Goal: Task Accomplishment & Management: Use online tool/utility

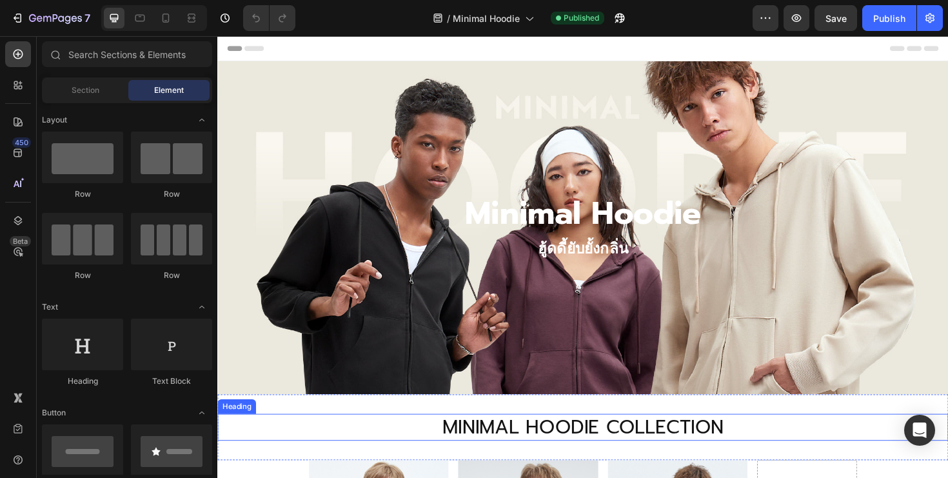
click at [399, 445] on h2 "MINIMAL HOODIE COLLECTION" at bounding box center [604, 450] width 774 height 28
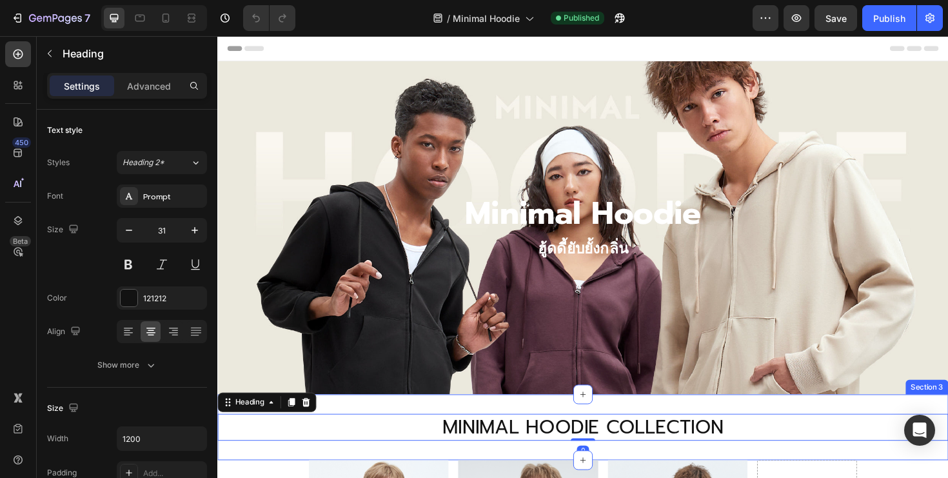
click at [398, 430] on div "MINIMAL HOODIE COLLECTION Heading 0 Section 3" at bounding box center [604, 450] width 774 height 70
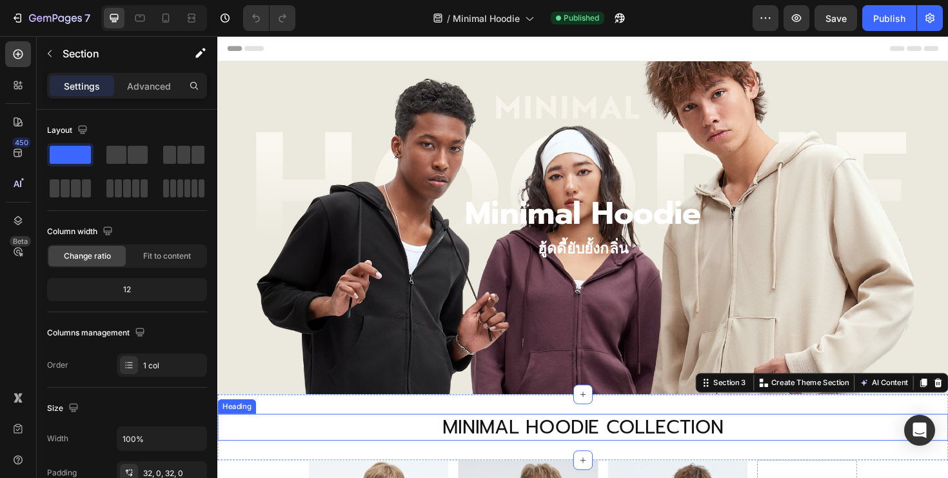
click at [411, 443] on h2 "MINIMAL HOODIE COLLECTION" at bounding box center [604, 450] width 774 height 28
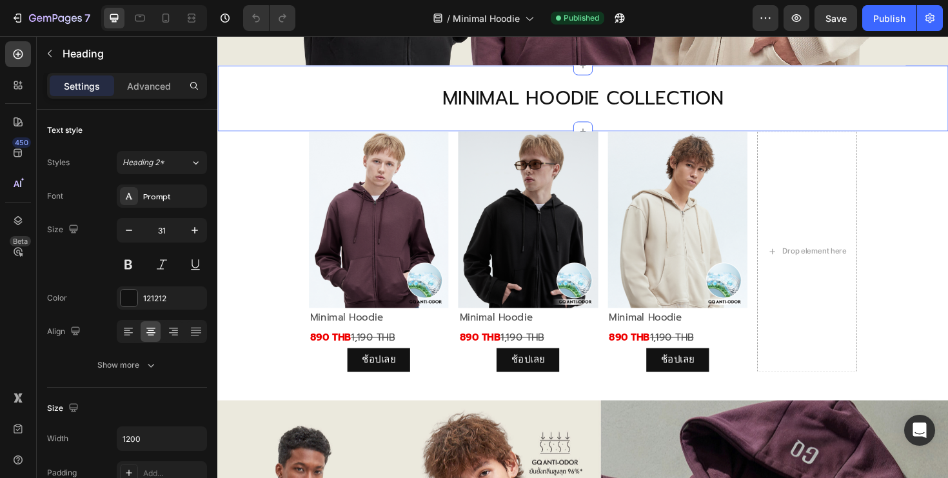
scroll to position [677, 0]
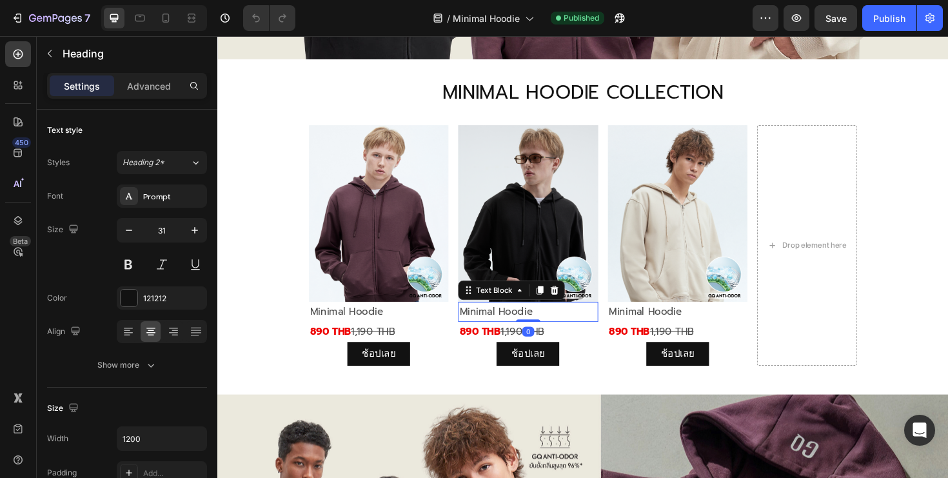
click at [545, 326] on link "Minimal Hoodie" at bounding box center [511, 327] width 77 height 15
click at [560, 326] on p "Minimal Hoodie" at bounding box center [545, 327] width 145 height 19
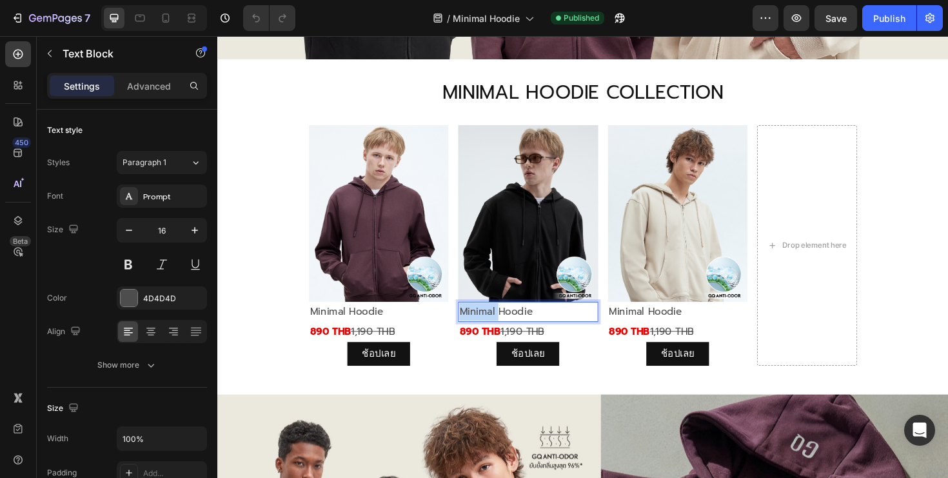
click at [560, 326] on p "Minimal Hoodie" at bounding box center [545, 327] width 145 height 19
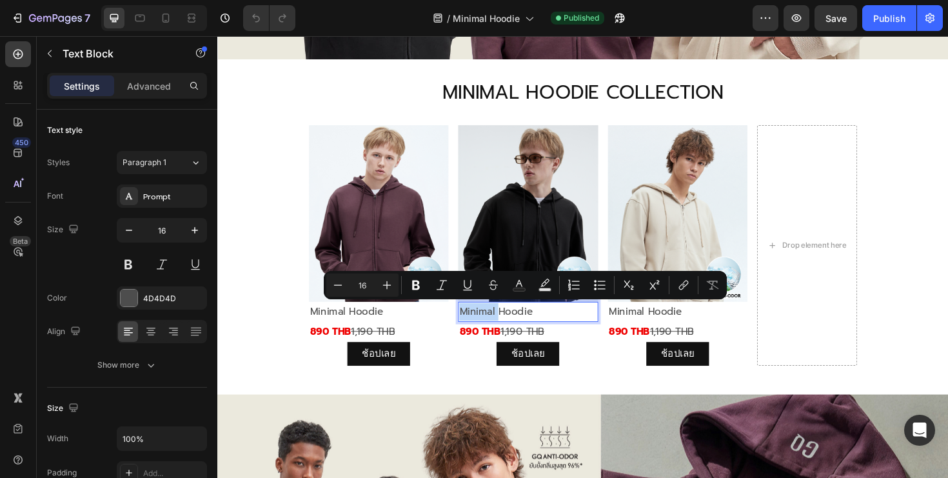
click at [560, 326] on p "Minimal Hoodie" at bounding box center [545, 327] width 145 height 19
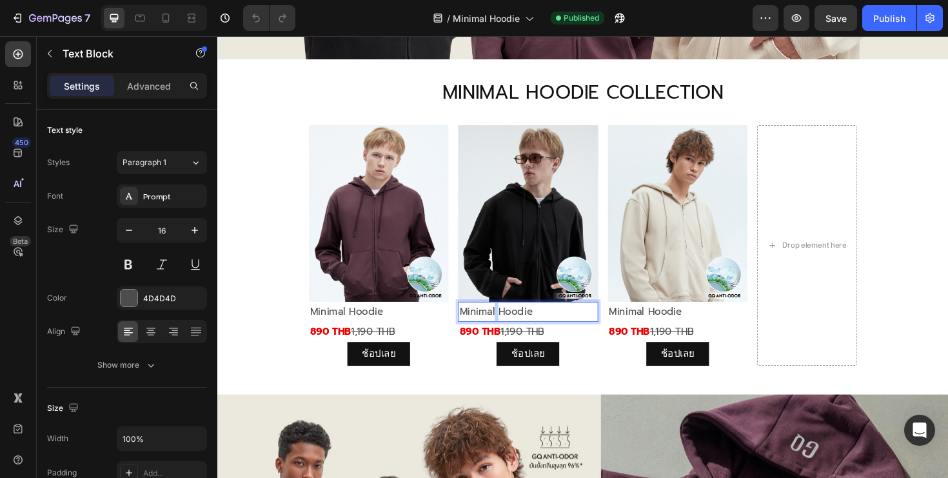
click at [560, 326] on p "Minimal Hoodie ⁠⁠⁠⁠⁠⁠⁠" at bounding box center [545, 327] width 145 height 19
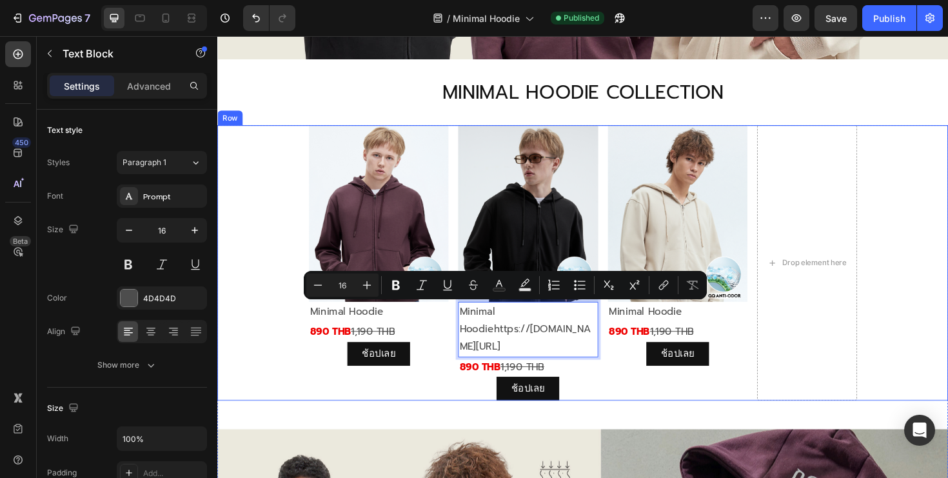
click at [647, 413] on div "Image Minimal Hoodie Text Block 890 THB 1,190 THB Text Block ช้อปเลย Button" at bounding box center [704, 275] width 148 height 291
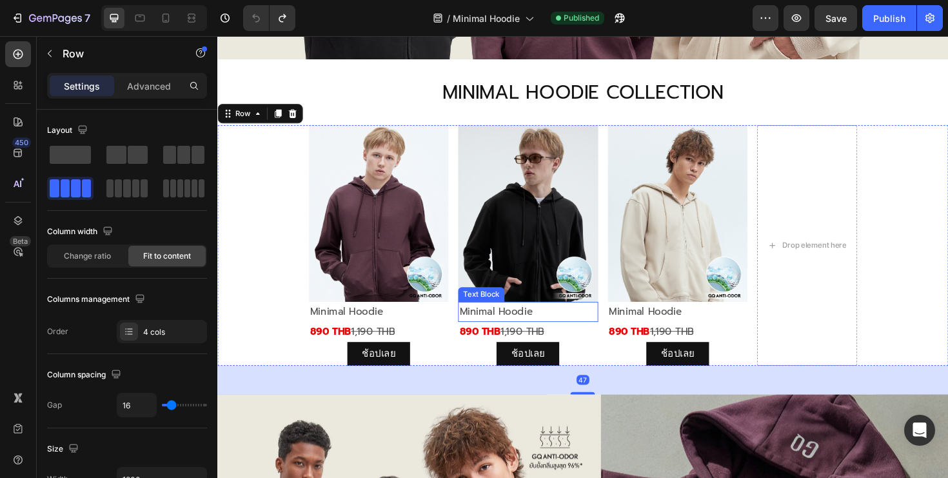
click at [554, 330] on p "Minimal Hoodie" at bounding box center [545, 327] width 145 height 19
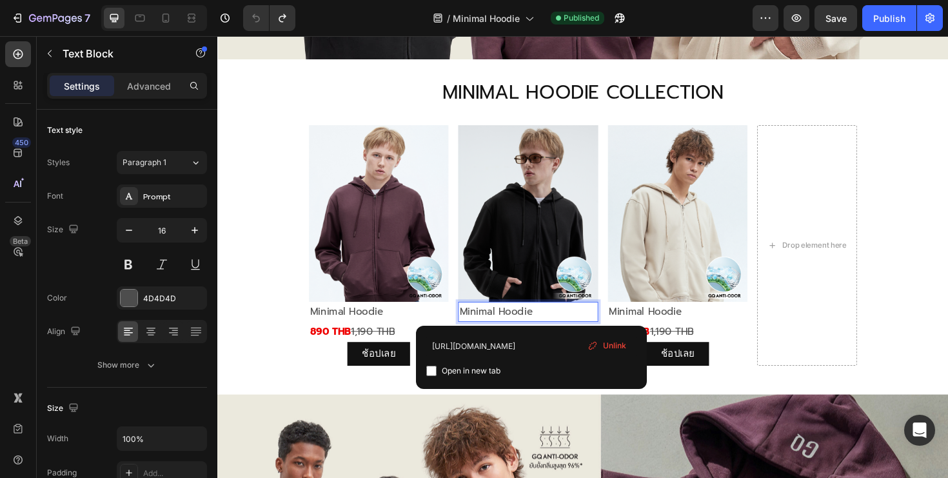
click at [554, 330] on p "Minimal Hoodie" at bounding box center [545, 327] width 145 height 19
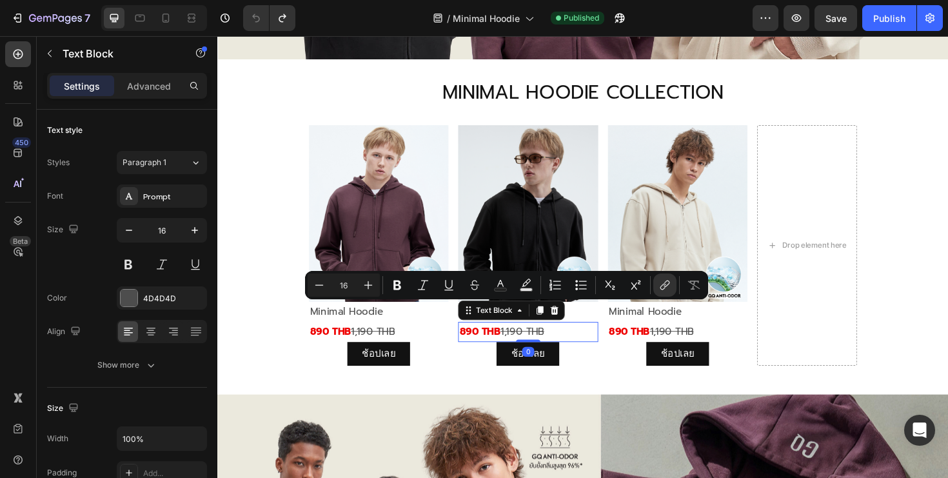
click at [576, 347] on p "890 THB 1,190 THB" at bounding box center [545, 349] width 145 height 19
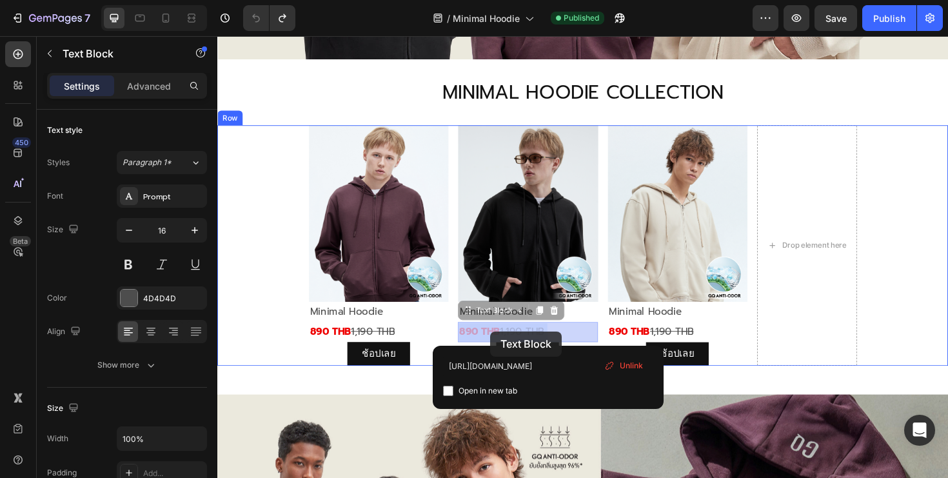
drag, startPoint x: 576, startPoint y: 347, endPoint x: 507, endPoint y: 349, distance: 68.3
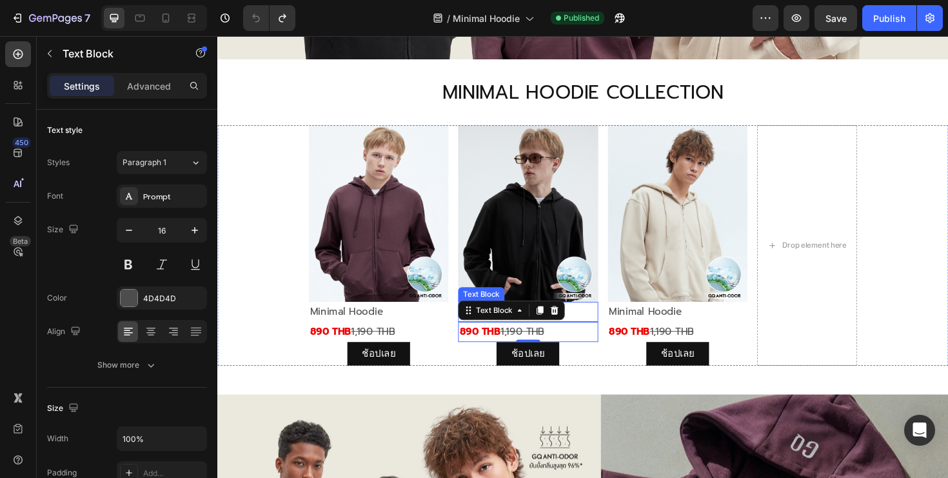
click at [606, 328] on p "Minimal Hoodie" at bounding box center [545, 327] width 145 height 19
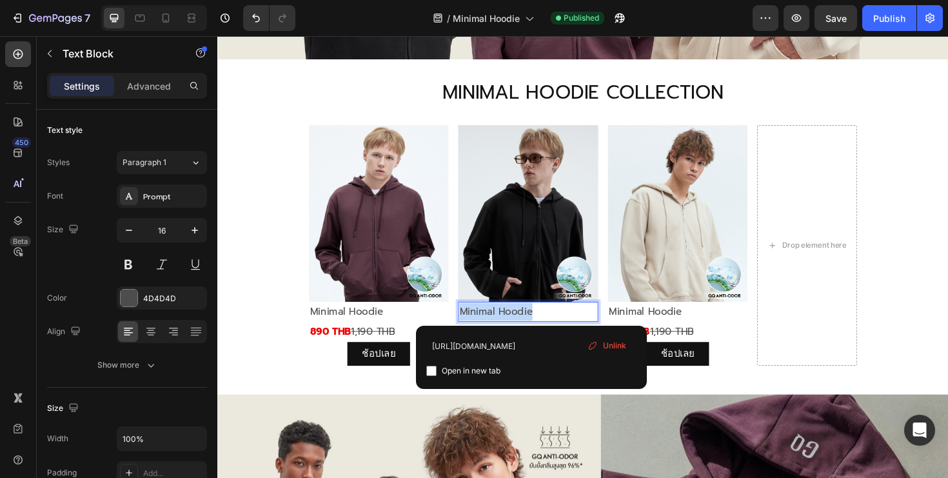
drag, startPoint x: 554, startPoint y: 329, endPoint x: 473, endPoint y: 325, distance: 80.7
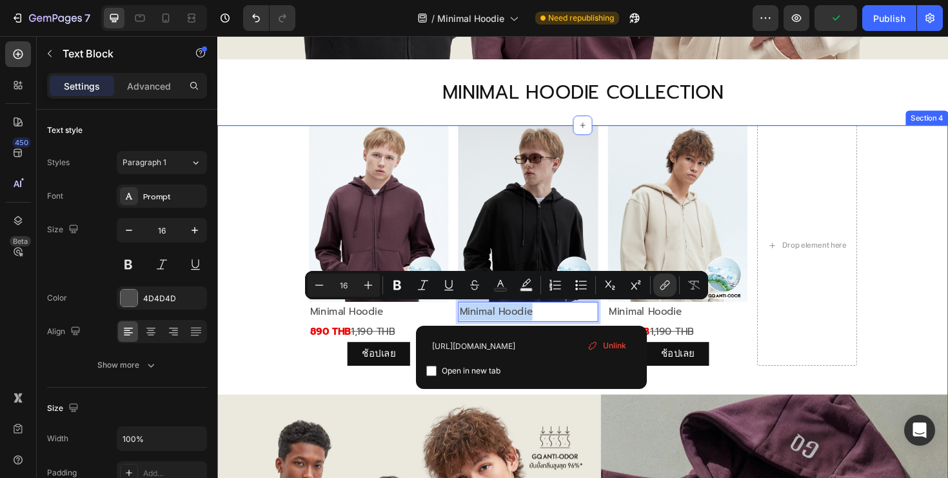
click at [761, 409] on div "Image Minimal Hoodie Text Block 890 THB 1,190 THB Text Block ช้อปเลย Button Ima…" at bounding box center [604, 431] width 774 height 602
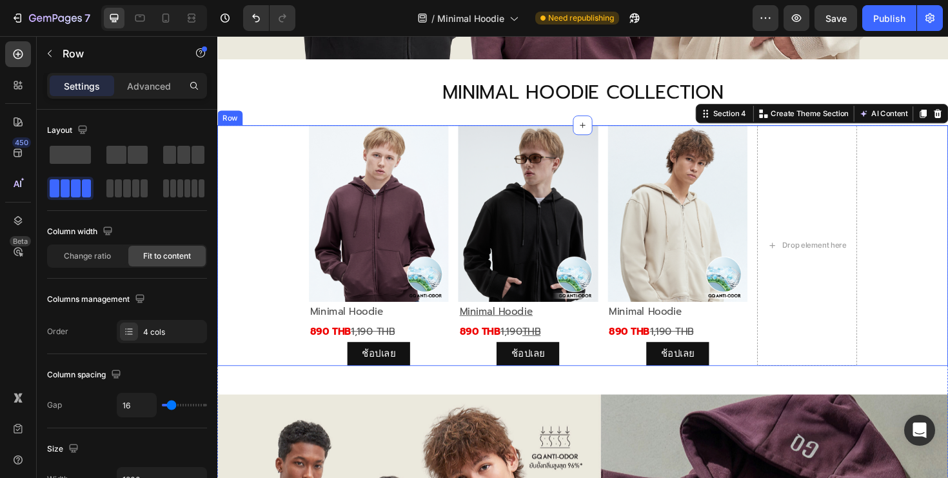
click at [784, 204] on div "Image Minimal Hoodie Text Block 890 THB 1,190 THB Text Block ช้อปเลย Button Ima…" at bounding box center [604, 257] width 774 height 255
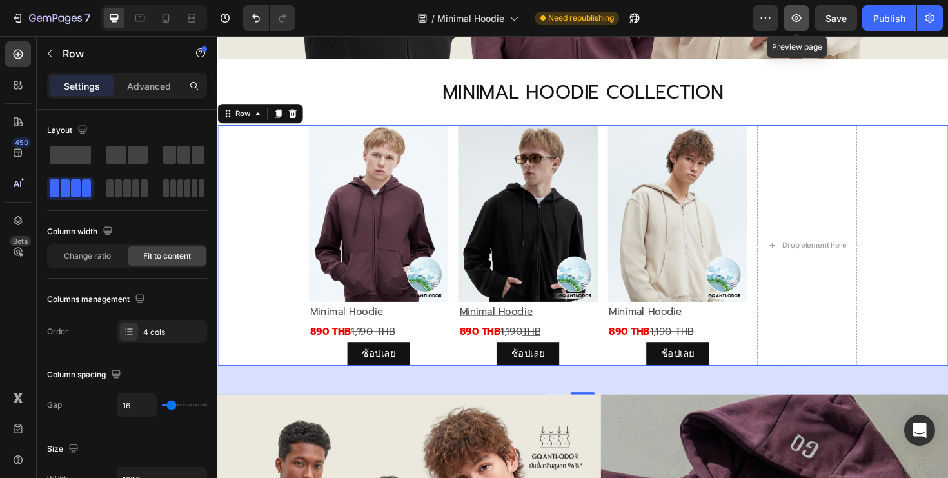
click at [794, 13] on icon "button" at bounding box center [796, 18] width 13 height 13
click at [170, 15] on icon at bounding box center [165, 18] width 13 height 13
type input "100%"
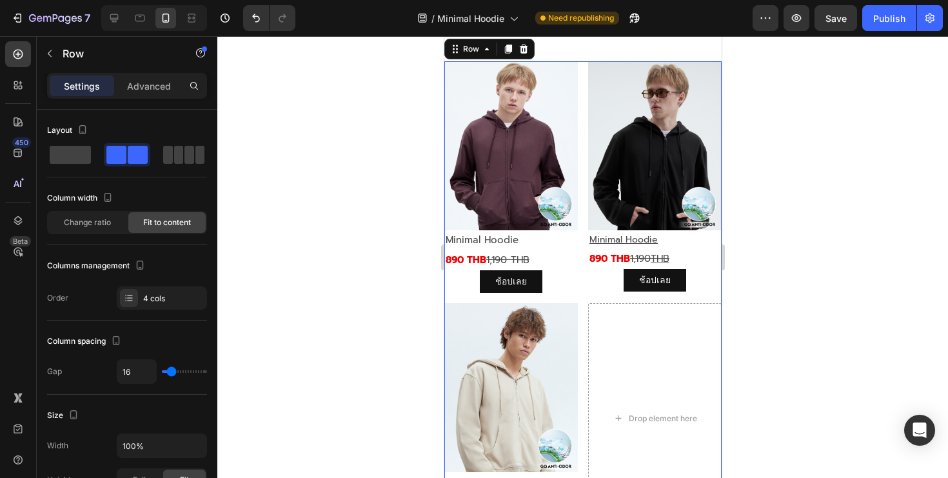
scroll to position [565, 0]
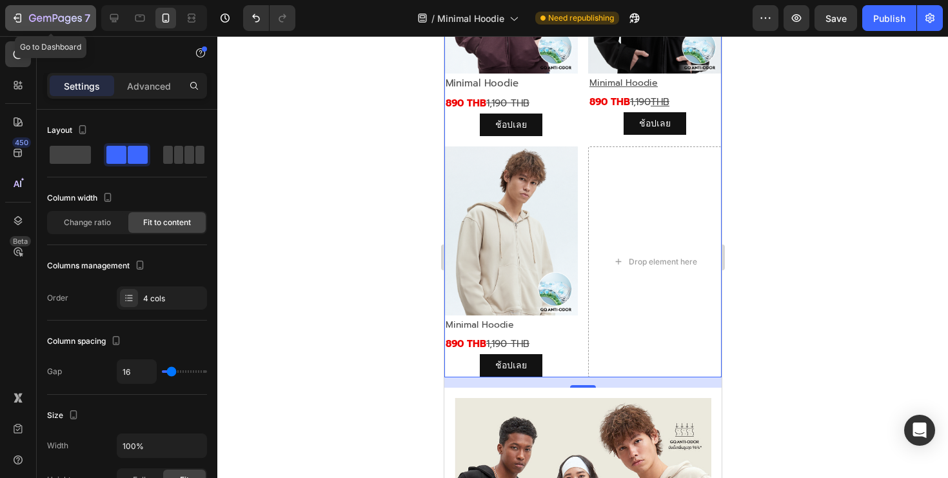
click at [21, 21] on icon "button" at bounding box center [19, 18] width 6 height 9
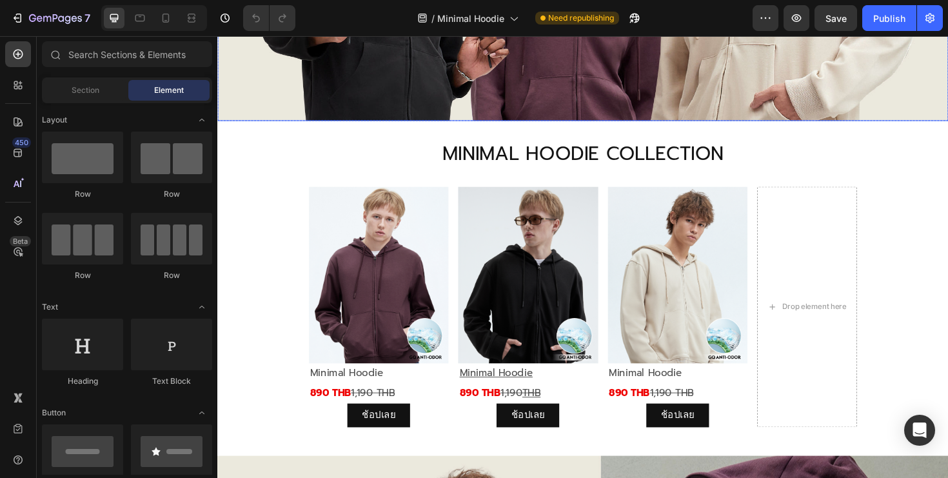
scroll to position [616, 0]
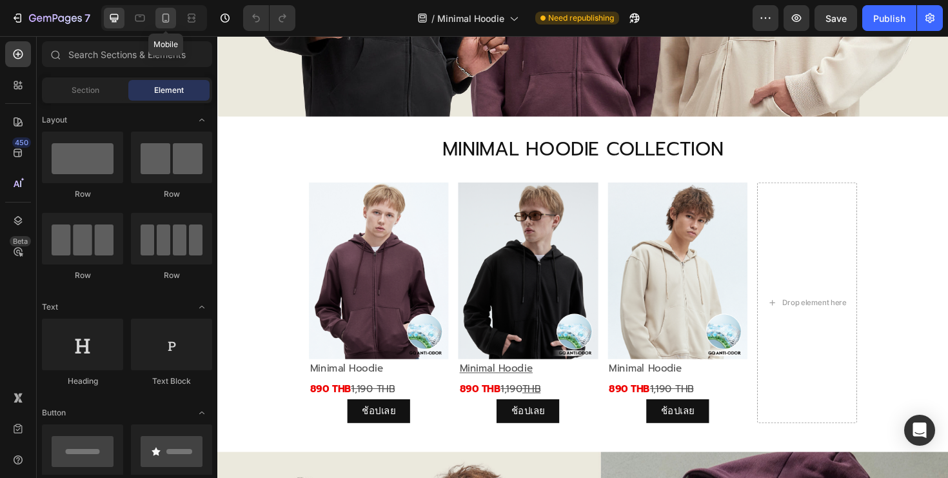
click at [159, 16] on icon at bounding box center [165, 18] width 13 height 13
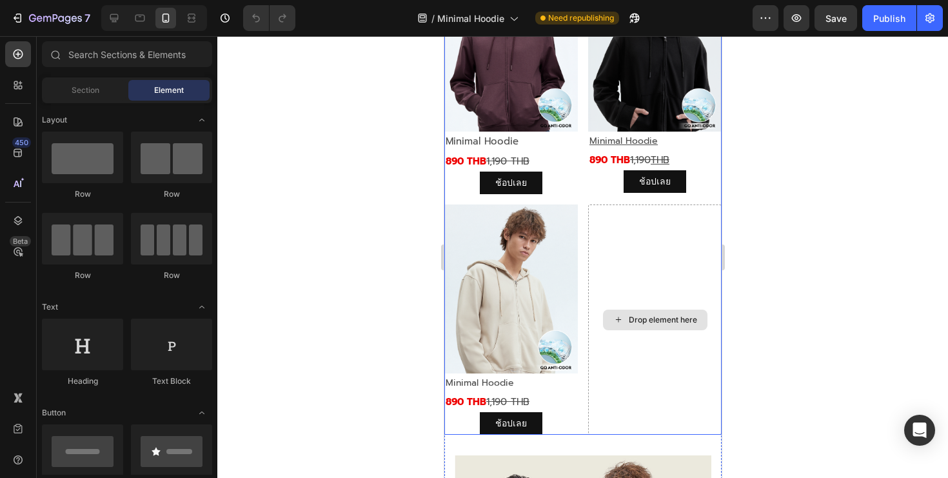
scroll to position [795, 0]
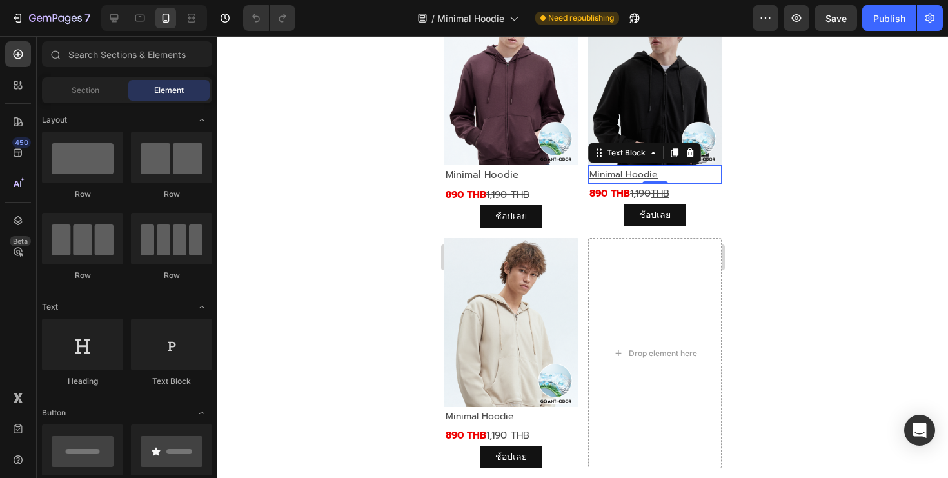
click at [663, 173] on p "Minimal Hoodie" at bounding box center [654, 174] width 131 height 16
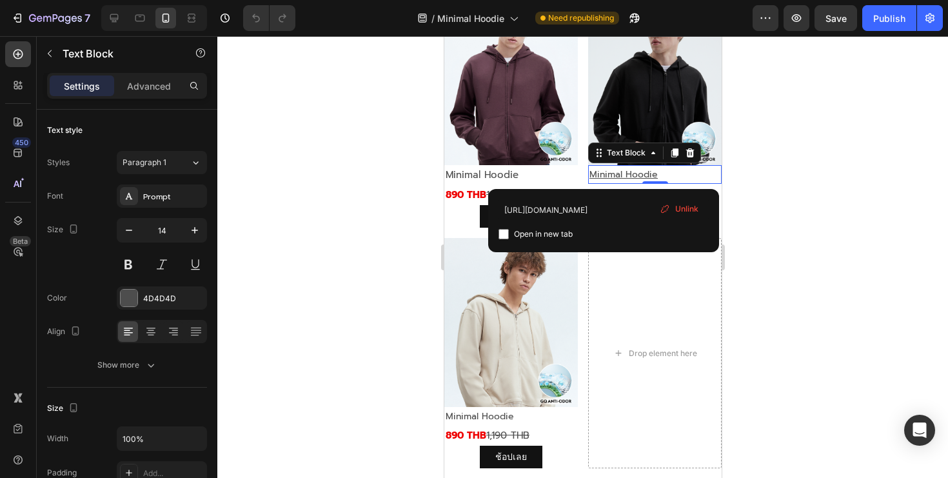
click at [663, 173] on p "Minimal Hoodie" at bounding box center [654, 174] width 131 height 16
click at [663, 173] on p "Minimal Hoodie ⁠⁠⁠⁠⁠⁠⁠" at bounding box center [654, 174] width 131 height 16
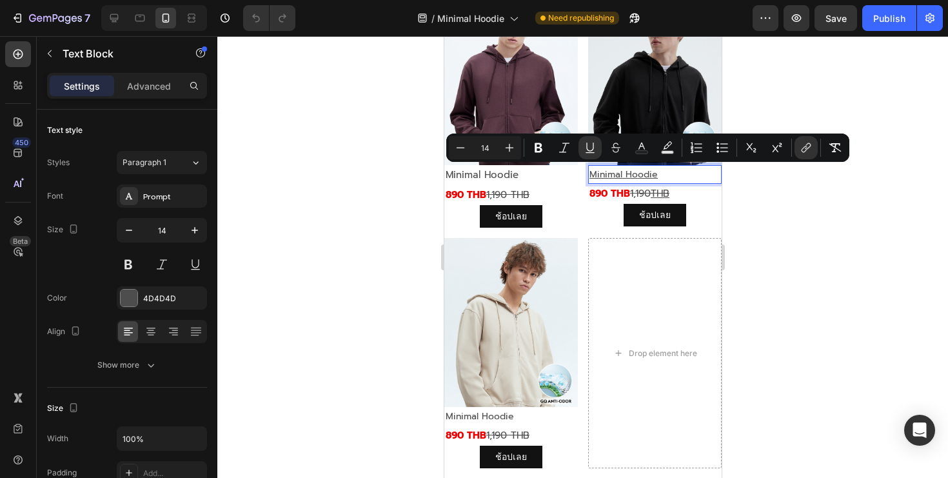
click at [746, 240] on div at bounding box center [582, 257] width 730 height 442
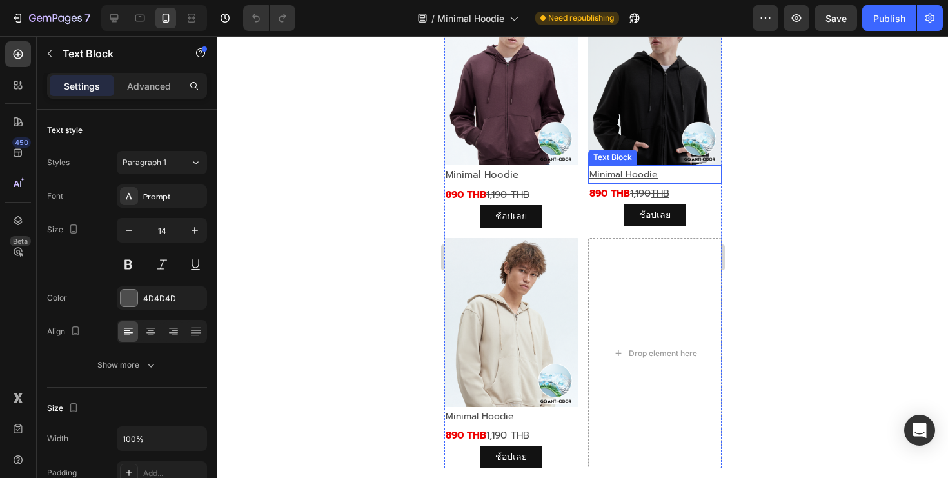
click at [670, 173] on p "Minimal Hoodie" at bounding box center [654, 174] width 131 height 16
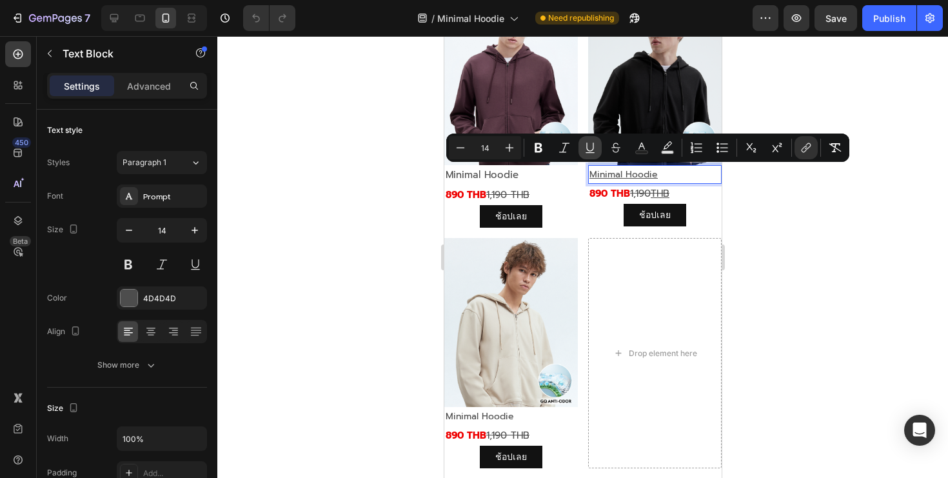
click at [590, 149] on icon "Editor contextual toolbar" at bounding box center [589, 147] width 13 height 13
click at [682, 195] on p "890 THB 1,190 THB" at bounding box center [654, 193] width 131 height 17
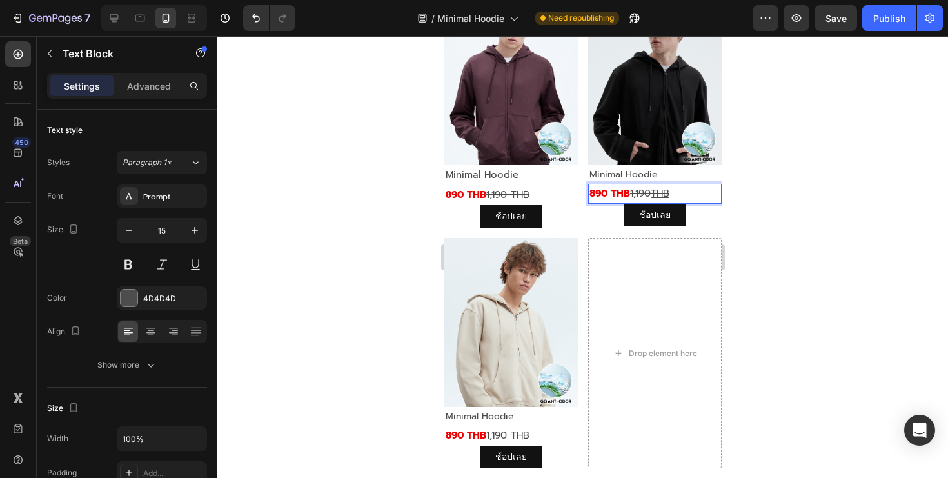
click at [682, 195] on p "890 THB 1,190 THB" at bounding box center [654, 193] width 131 height 17
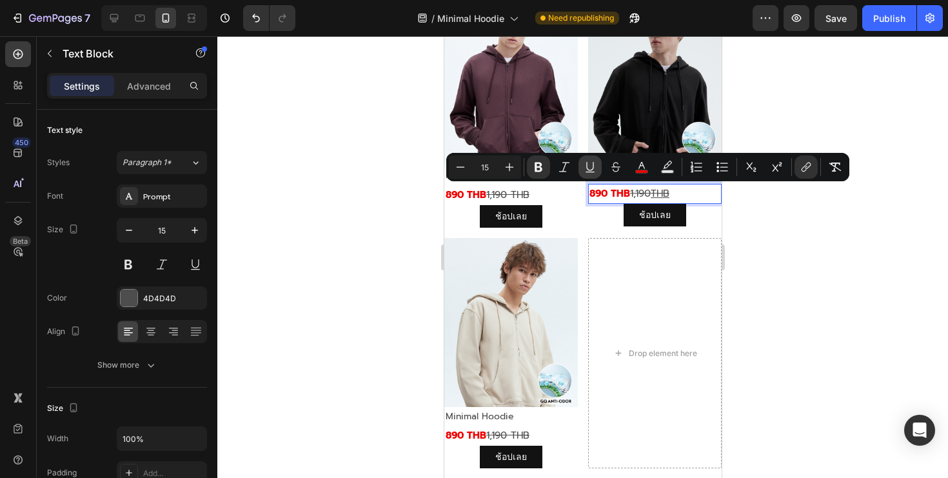
click at [585, 168] on icon "Editor contextual toolbar" at bounding box center [589, 167] width 13 height 13
click at [847, 335] on div at bounding box center [582, 257] width 730 height 442
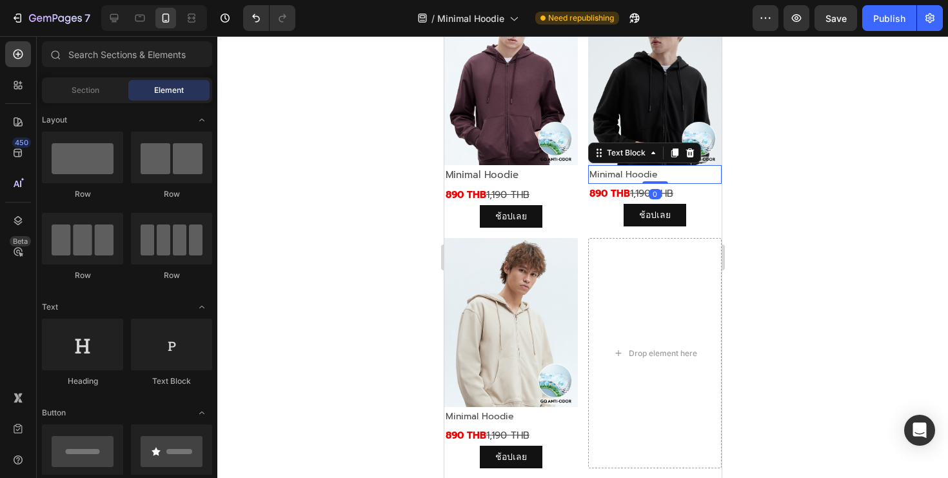
click at [663, 177] on p "Minimal Hoodie" at bounding box center [654, 174] width 131 height 16
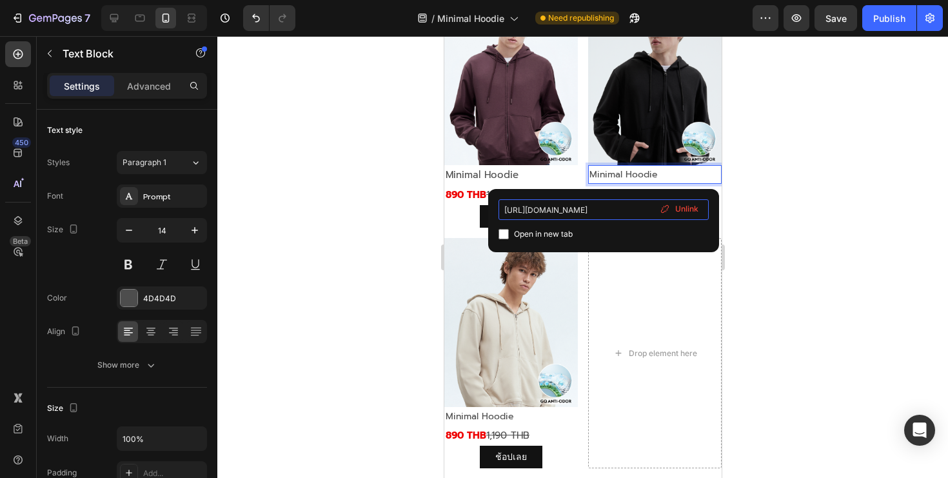
click at [625, 210] on input "[URL][DOMAIN_NAME]" at bounding box center [603, 209] width 210 height 21
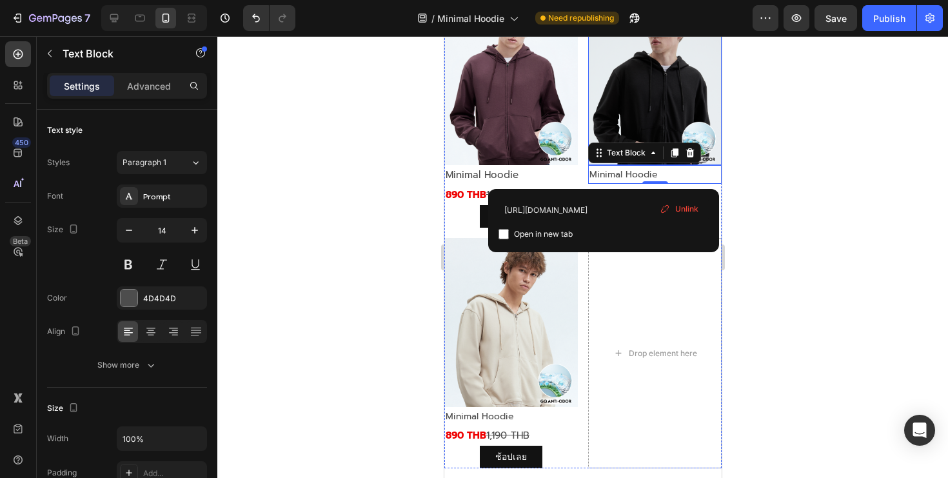
click at [789, 153] on div at bounding box center [582, 257] width 730 height 442
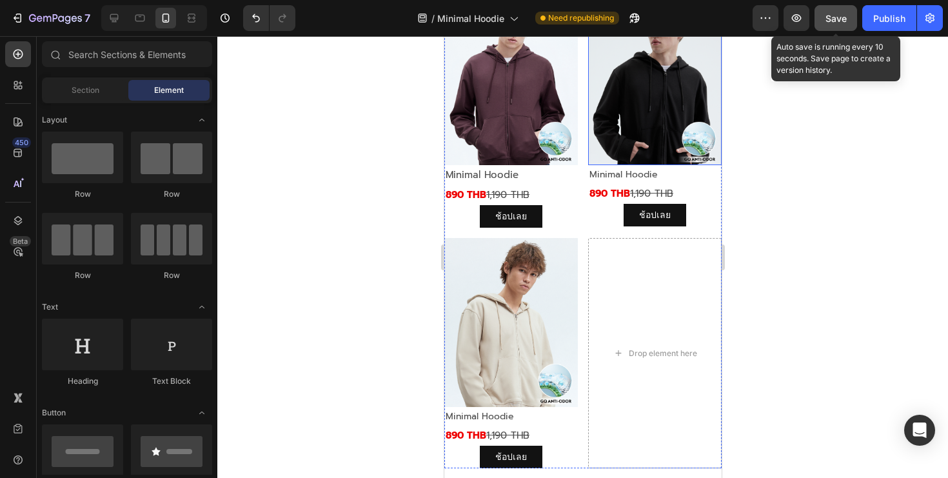
click at [832, 23] on div "Save" at bounding box center [835, 19] width 21 height 14
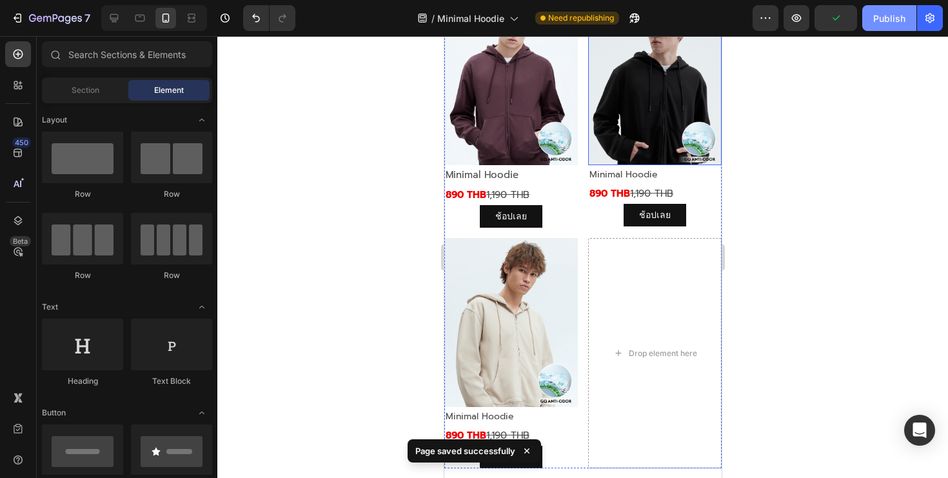
click at [886, 19] on div "Publish" at bounding box center [889, 19] width 32 height 14
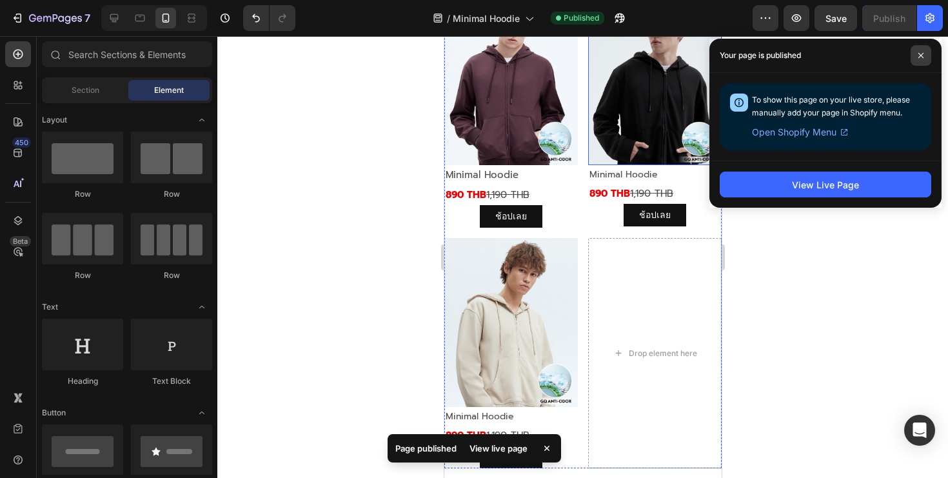
click at [918, 58] on icon at bounding box center [920, 55] width 6 height 6
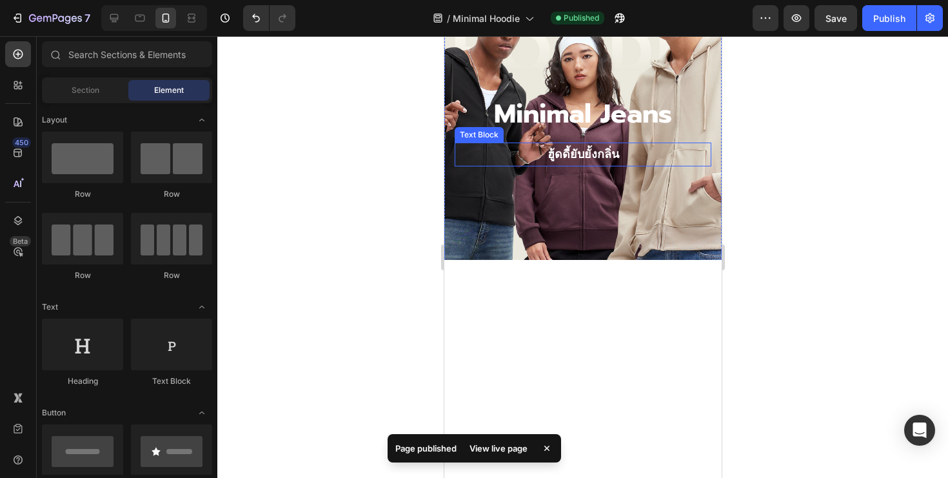
scroll to position [0, 0]
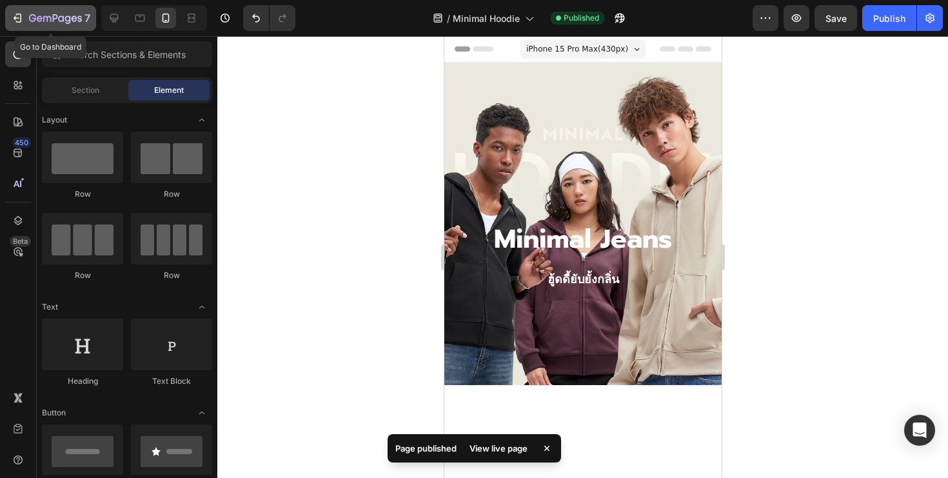
click at [20, 12] on icon "button" at bounding box center [17, 18] width 13 height 13
